Goal: Find specific page/section: Find specific page/section

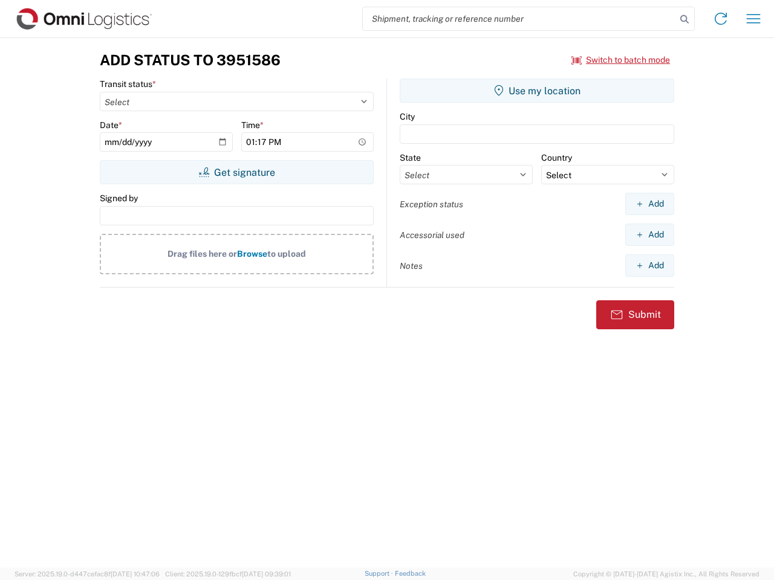
click at [519, 19] on input "search" at bounding box center [519, 18] width 313 height 23
click at [684, 19] on icon at bounding box center [684, 19] width 17 height 17
click at [721, 19] on icon at bounding box center [720, 18] width 19 height 19
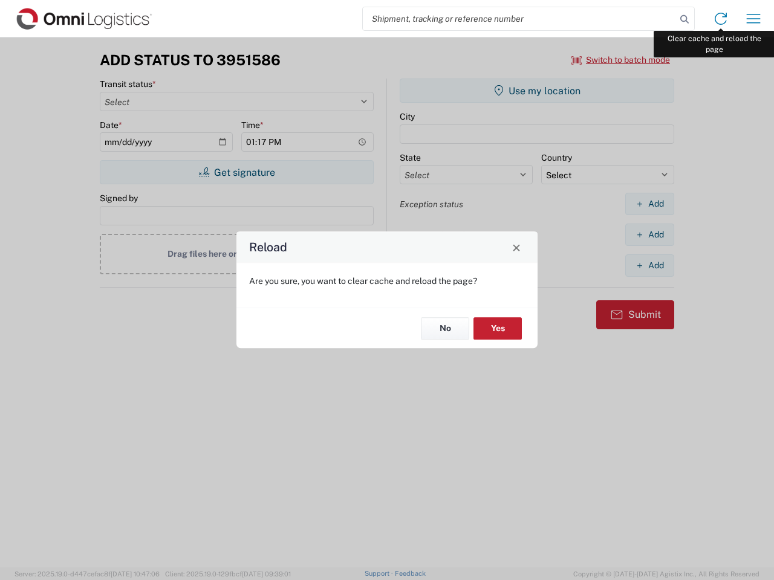
click at [753, 19] on div "Reload Are you sure, you want to clear cache and reload the page? No Yes" at bounding box center [387, 290] width 774 height 580
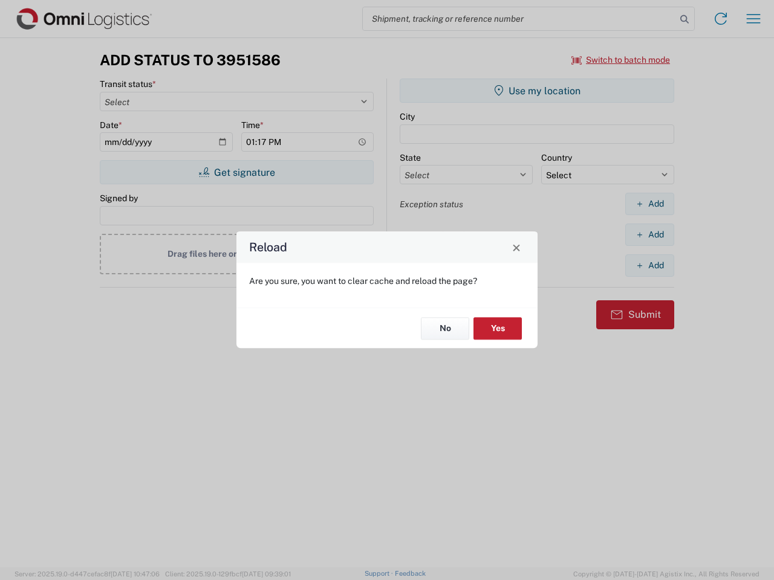
click at [621, 60] on div "Reload Are you sure, you want to clear cache and reload the page? No Yes" at bounding box center [387, 290] width 774 height 580
click at [236, 172] on div "Reload Are you sure, you want to clear cache and reload the page? No Yes" at bounding box center [387, 290] width 774 height 580
click at [537, 91] on div "Reload Are you sure, you want to clear cache and reload the page? No Yes" at bounding box center [387, 290] width 774 height 580
click at [649, 204] on div "Reload Are you sure, you want to clear cache and reload the page? No Yes" at bounding box center [387, 290] width 774 height 580
click at [649, 235] on div "Reload Are you sure, you want to clear cache and reload the page? No Yes" at bounding box center [387, 290] width 774 height 580
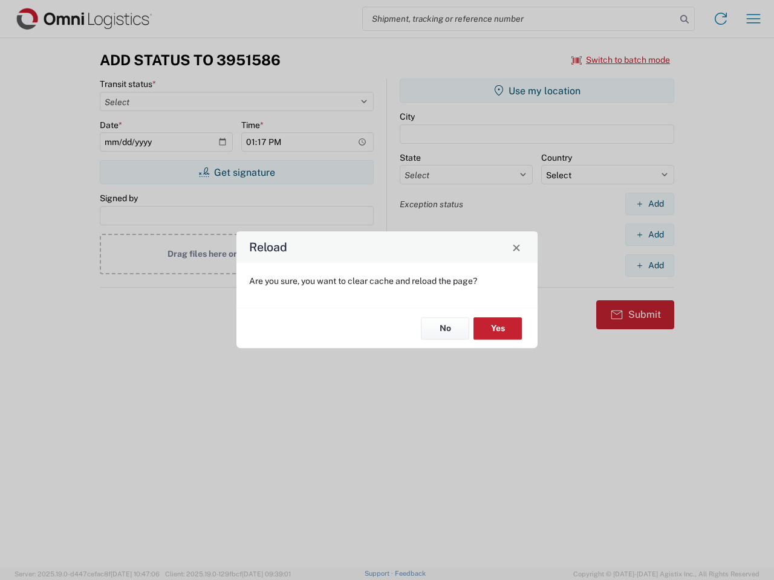
click at [649, 265] on div "Reload Are you sure, you want to clear cache and reload the page? No Yes" at bounding box center [387, 290] width 774 height 580
